Goal: Information Seeking & Learning: Learn about a topic

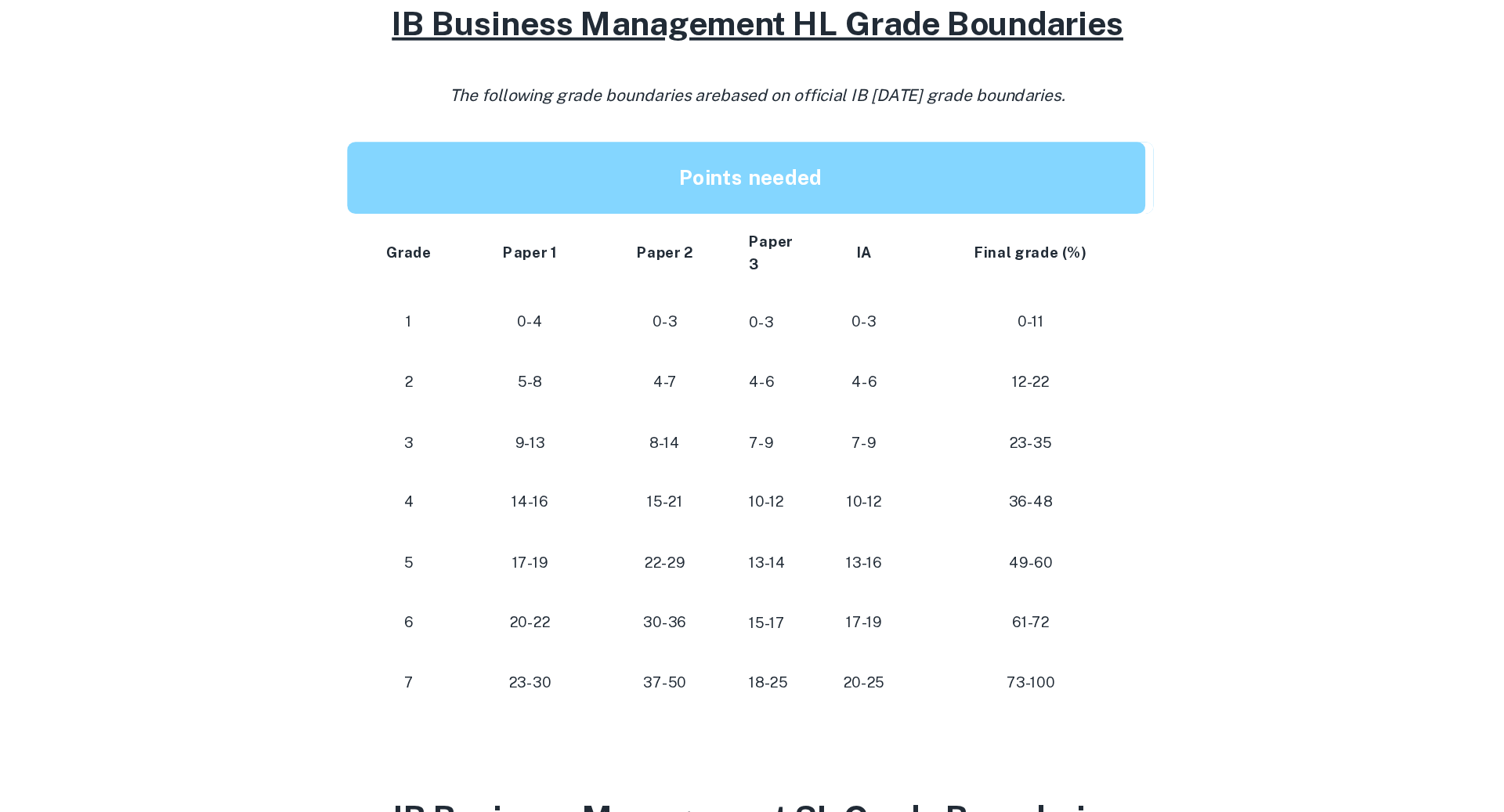
scroll to position [659, 0]
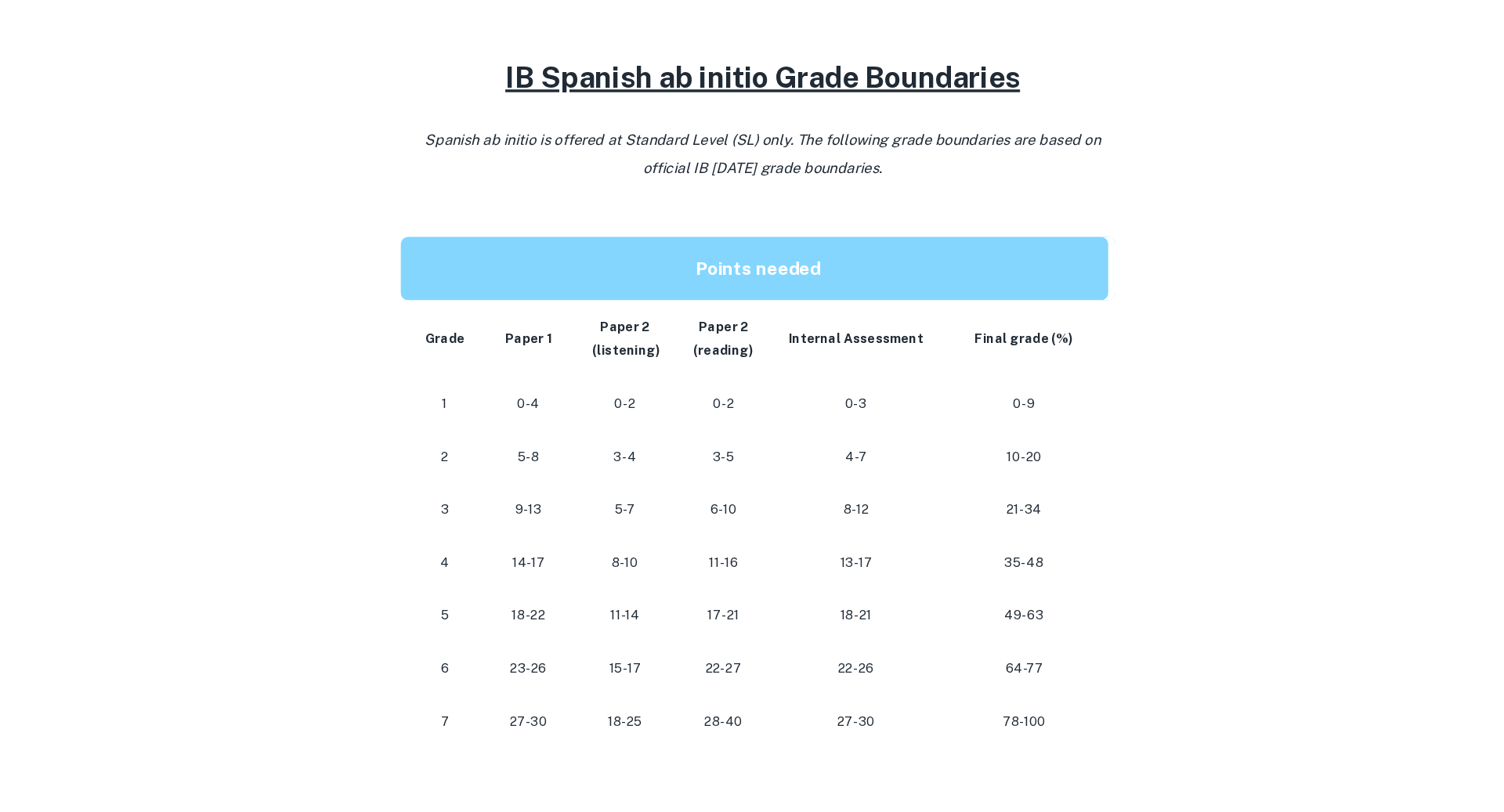
scroll to position [649, 0]
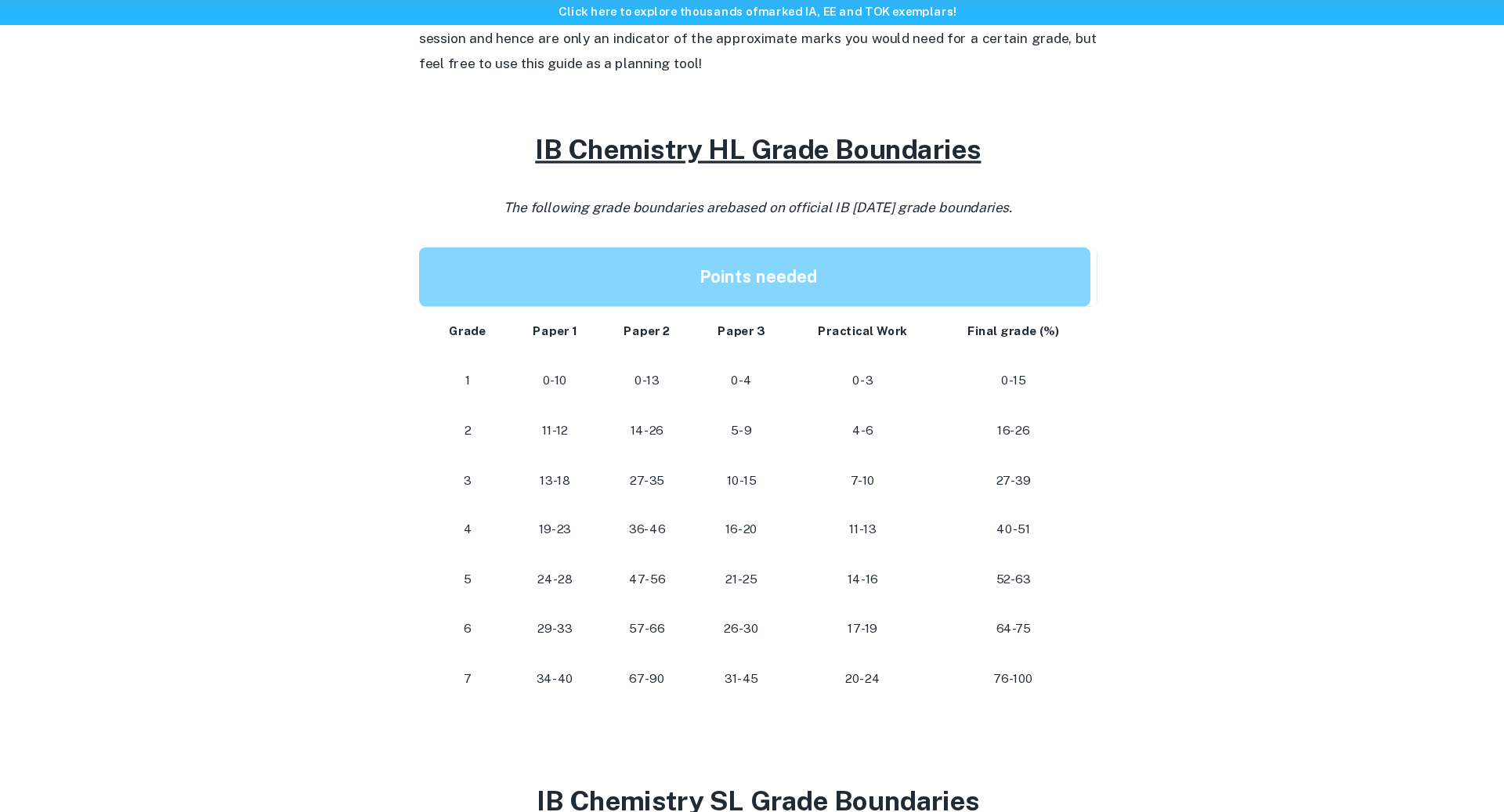
scroll to position [627, 0]
